Goal: Information Seeking & Learning: Learn about a topic

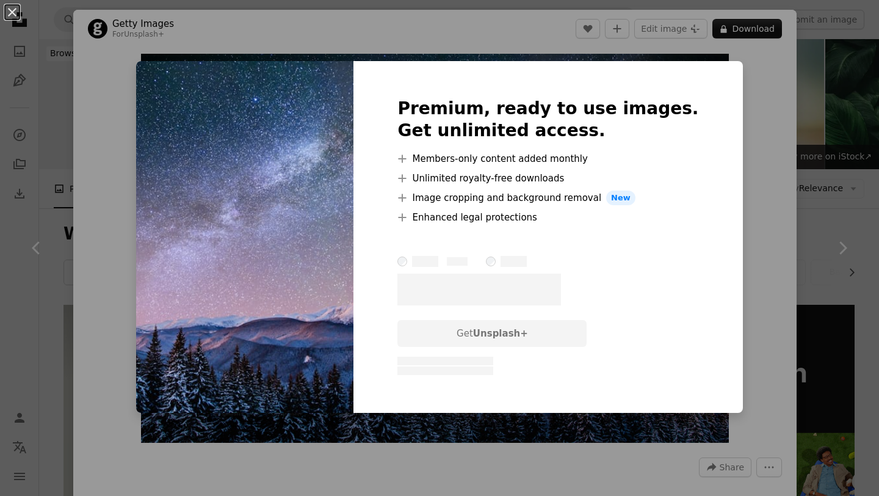
scroll to position [1384, 0]
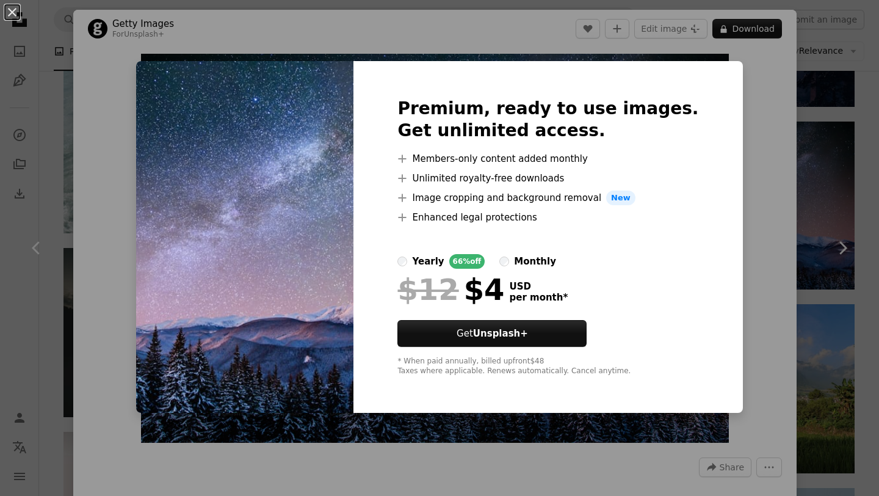
click at [745, 207] on div "An X shape Premium, ready to use images. Get unlimited access. A plus sign Memb…" at bounding box center [439, 248] width 879 height 496
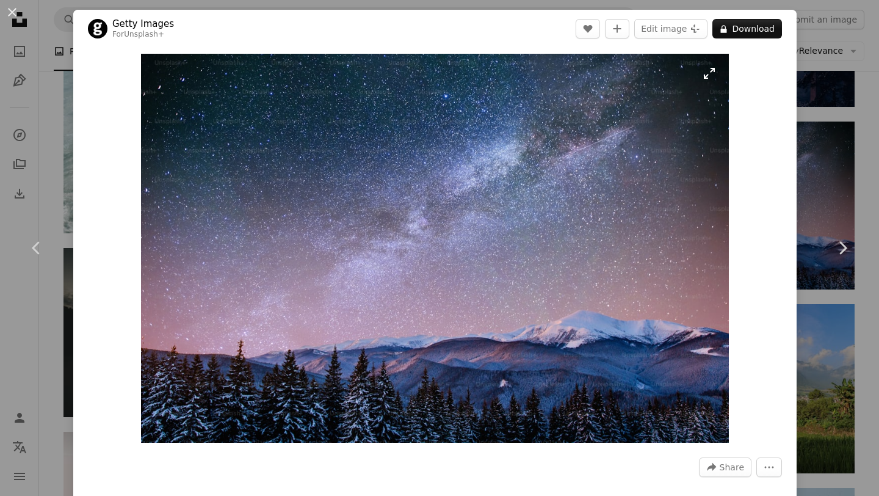
click at [546, 361] on img "Zoom in on this image" at bounding box center [434, 248] width 587 height 389
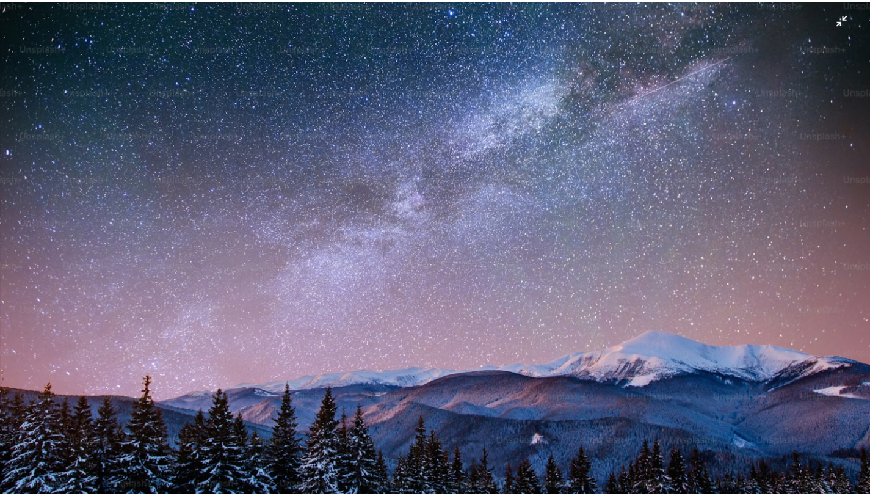
scroll to position [74, 0]
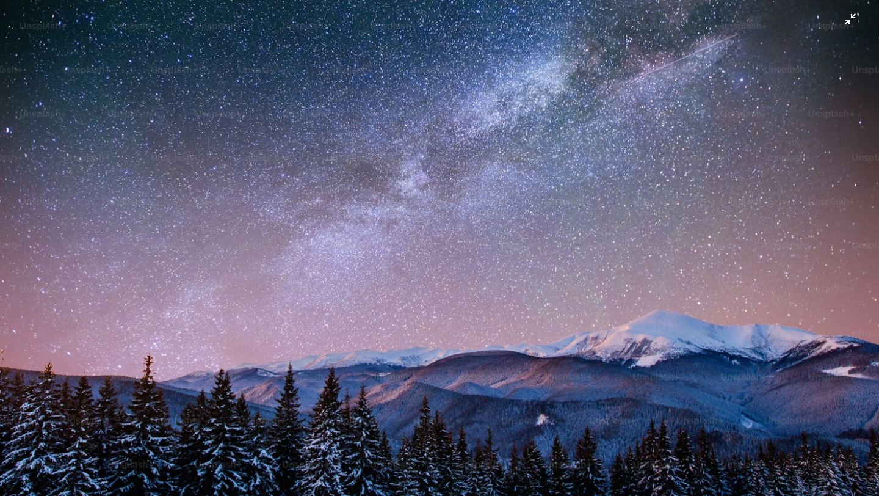
click at [842, 28] on img "Zoom out on this image" at bounding box center [439, 217] width 880 height 583
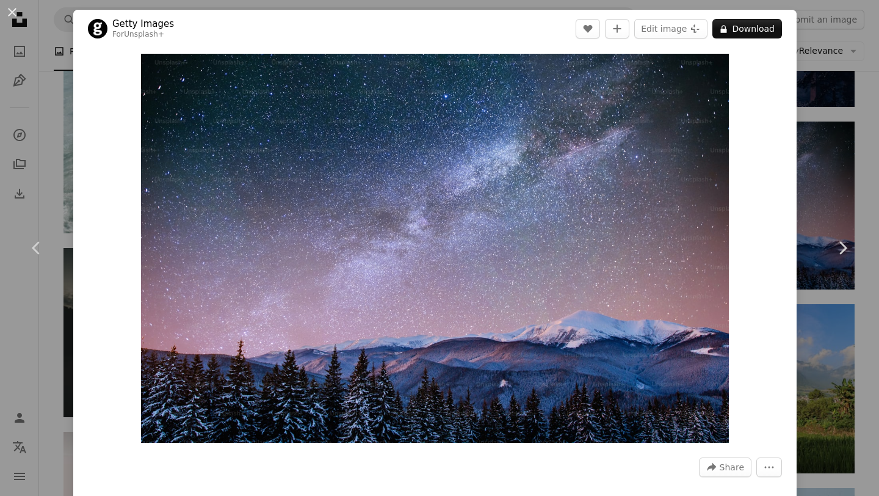
click at [826, 166] on div "An X shape Chevron left Chevron right Getty Images For Unsplash+ A heart A plus…" at bounding box center [439, 248] width 879 height 496
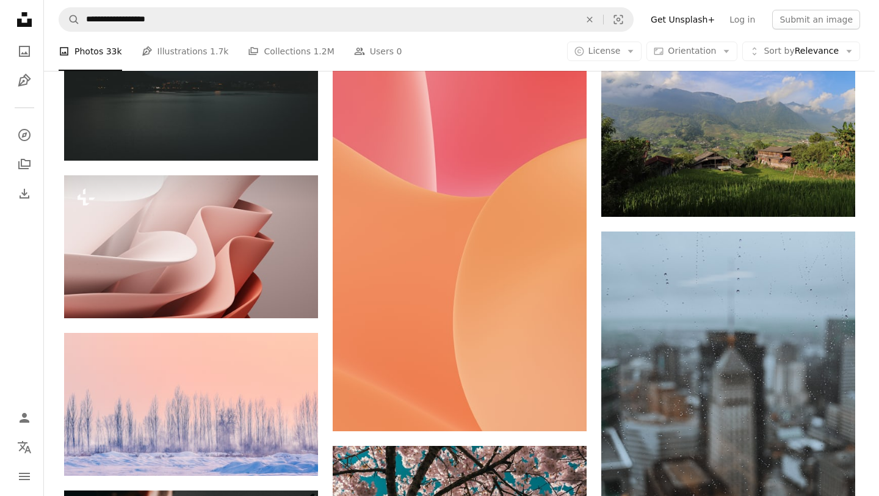
scroll to position [1510, 0]
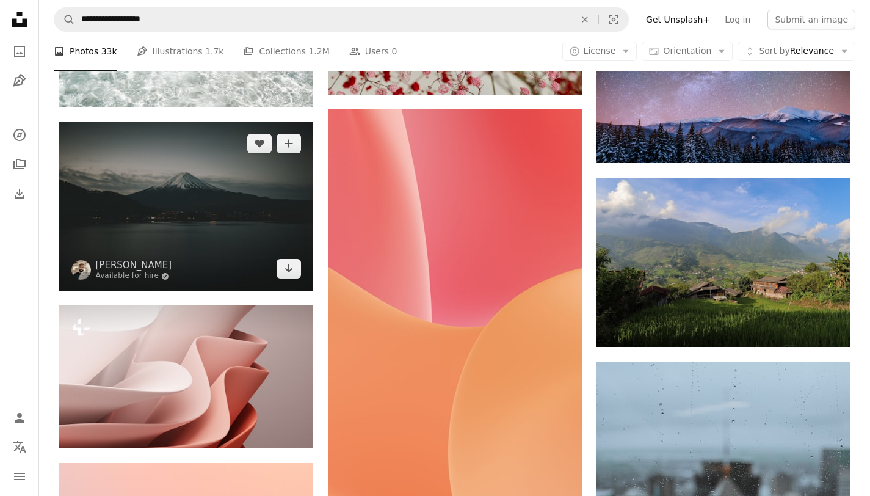
click at [251, 244] on img at bounding box center [186, 206] width 254 height 170
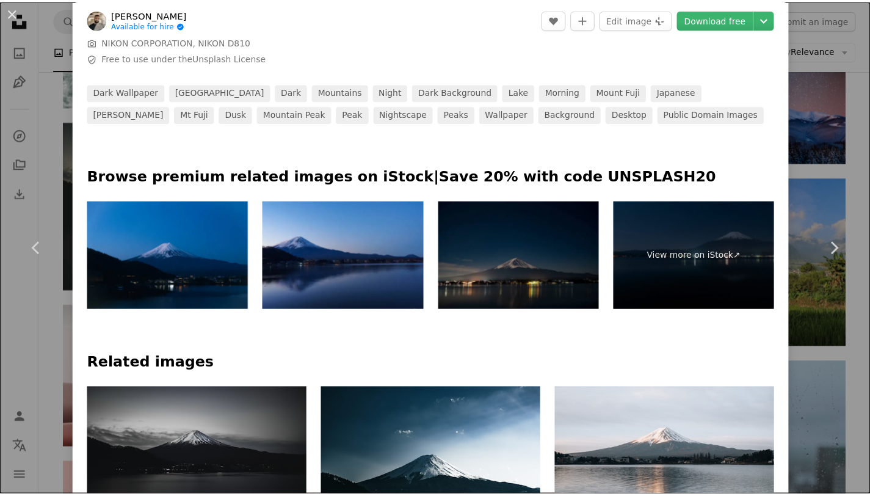
scroll to position [880, 0]
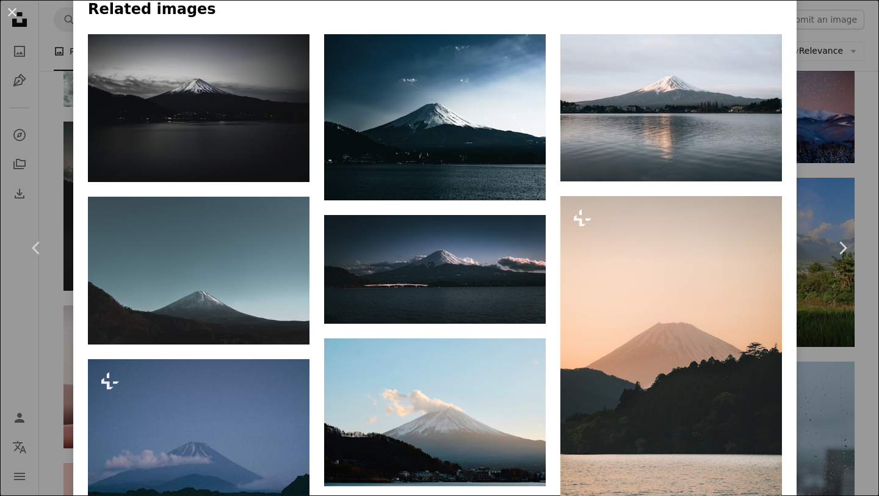
click at [820, 114] on div "An X shape Chevron left Chevron right [PERSON_NAME] Available for hire A checkm…" at bounding box center [439, 248] width 879 height 496
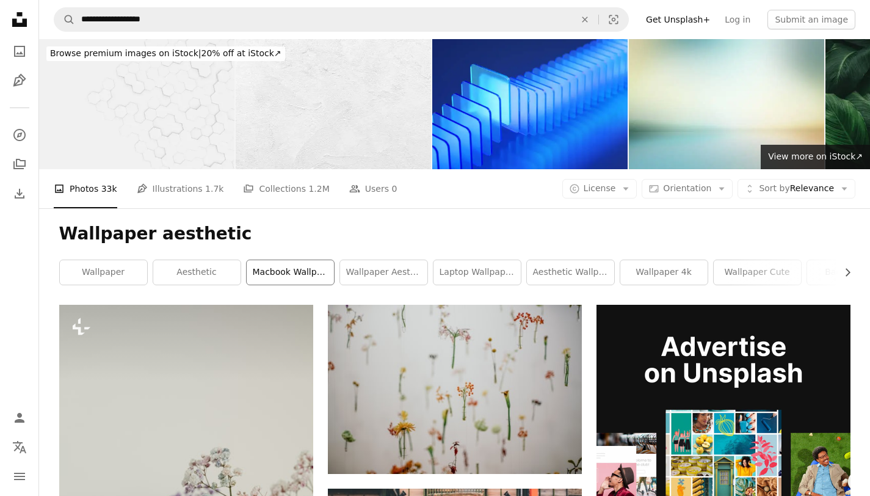
click at [331, 272] on link "macbook wallpaper aesthetic" at bounding box center [290, 272] width 87 height 24
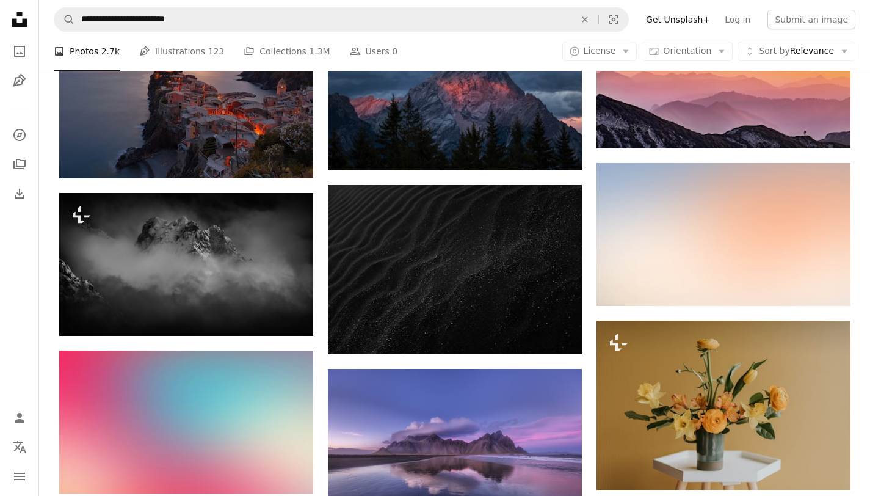
scroll to position [1358, 0]
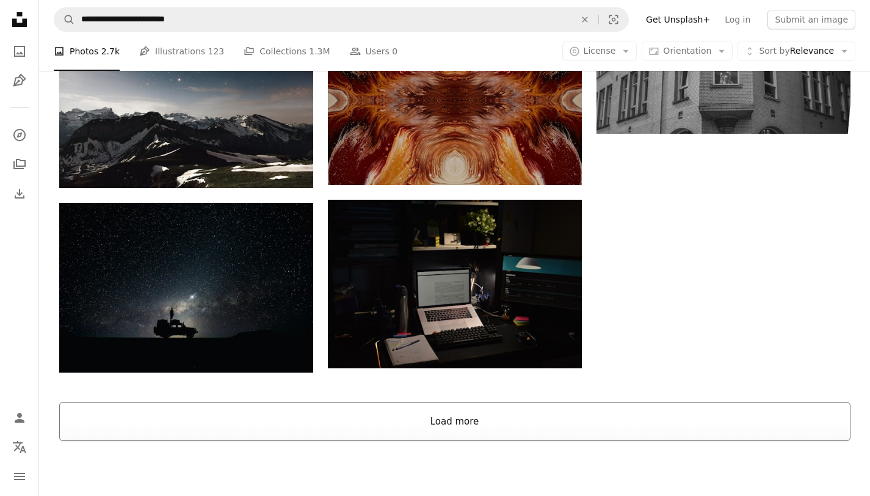
click at [485, 422] on button "Load more" at bounding box center [454, 421] width 791 height 39
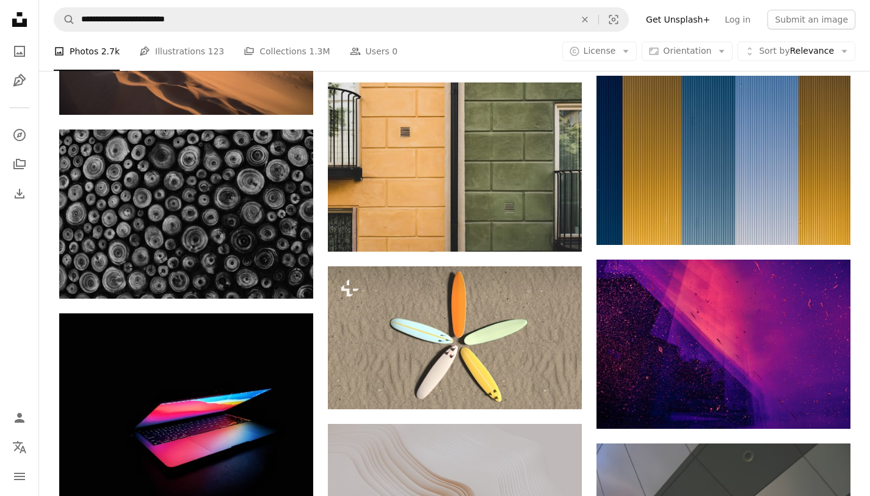
scroll to position [10686, 0]
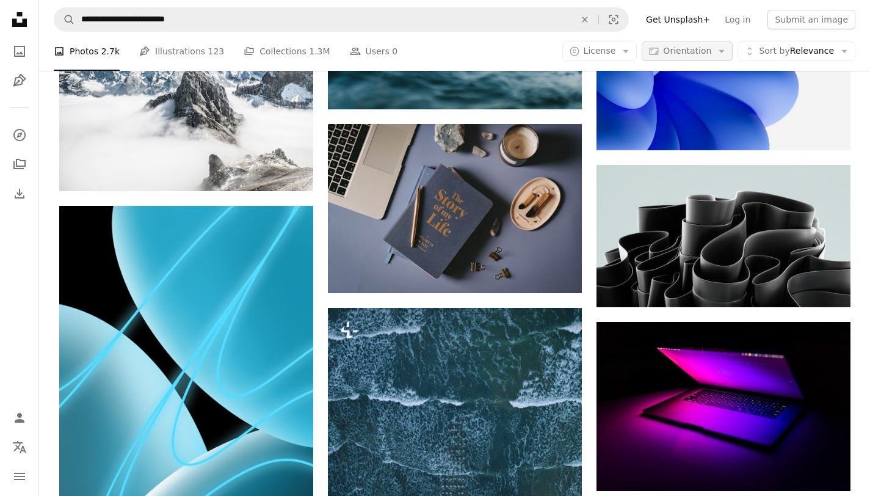
click at [703, 56] on span "Orientation" at bounding box center [687, 51] width 48 height 12
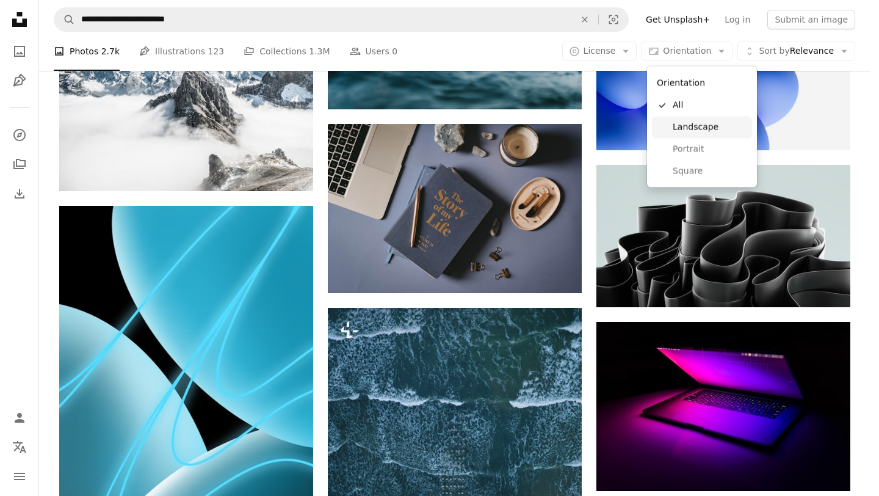
click at [691, 128] on span "Landscape" at bounding box center [710, 127] width 74 height 12
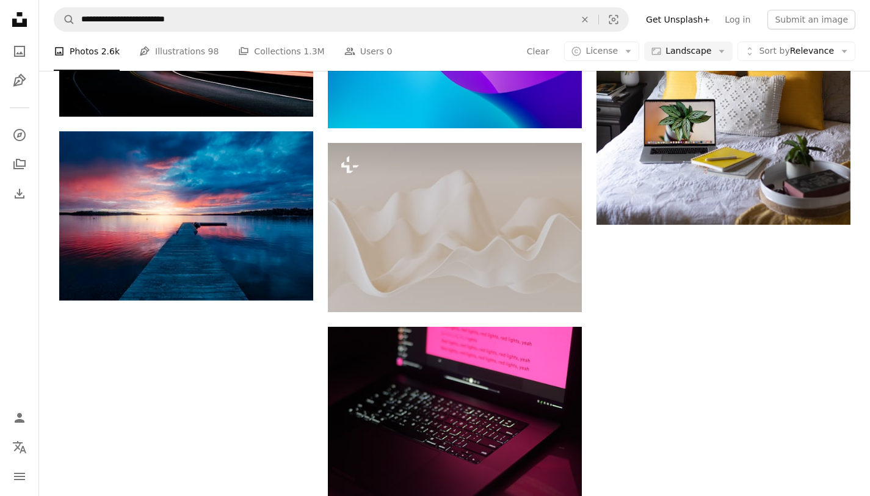
scroll to position [5566, 0]
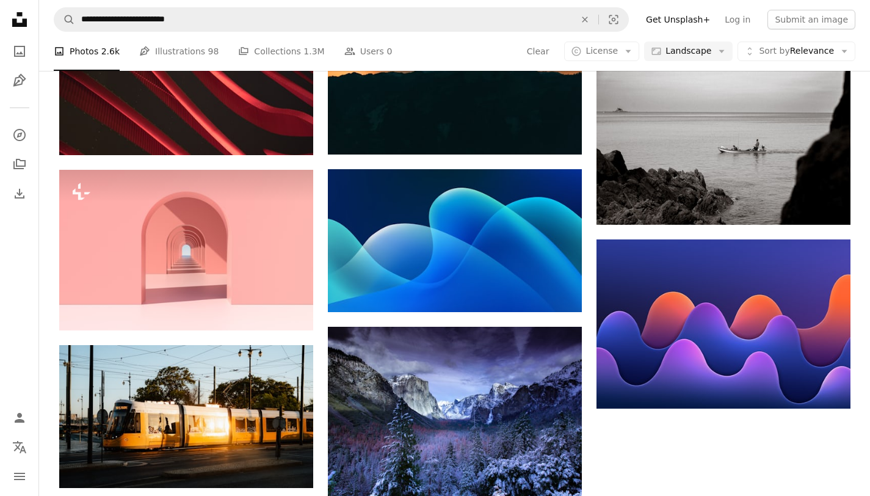
click at [805, 37] on nav "**********" at bounding box center [454, 19] width 831 height 39
click at [803, 40] on div "A photo Photos 2.6k Pen Tool Illustrations 98 A stack of folders Collections 1.…" at bounding box center [455, 51] width 802 height 39
click at [802, 43] on button "Unfold Sort by Relevance Arrow down" at bounding box center [796, 52] width 118 height 20
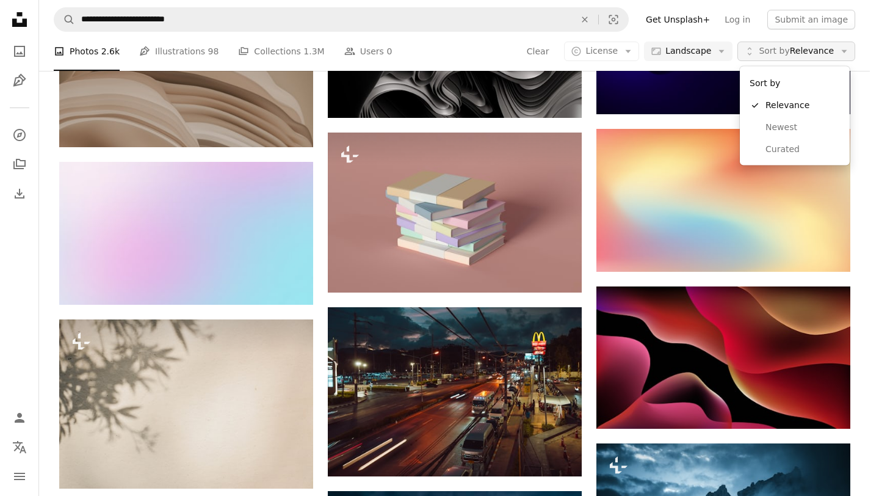
click at [802, 43] on button "Unfold Sort by Relevance Arrow down" at bounding box center [796, 52] width 118 height 20
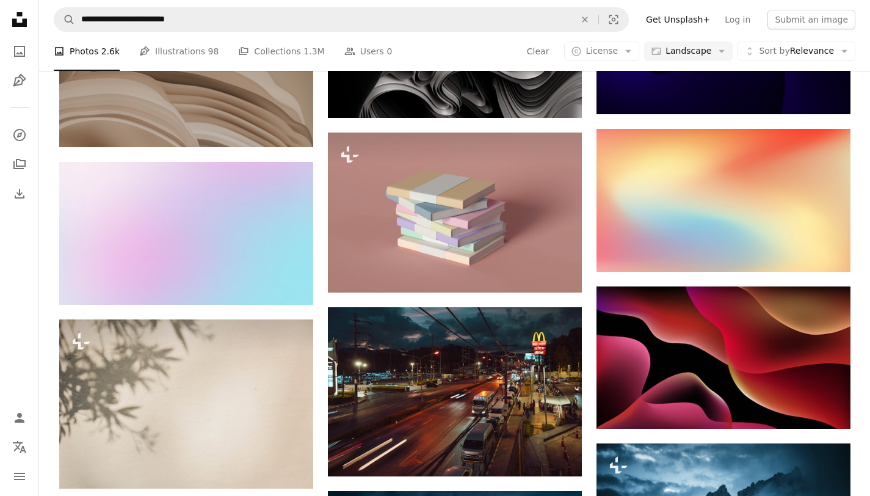
scroll to position [12456, 0]
